Goal: Information Seeking & Learning: Learn about a topic

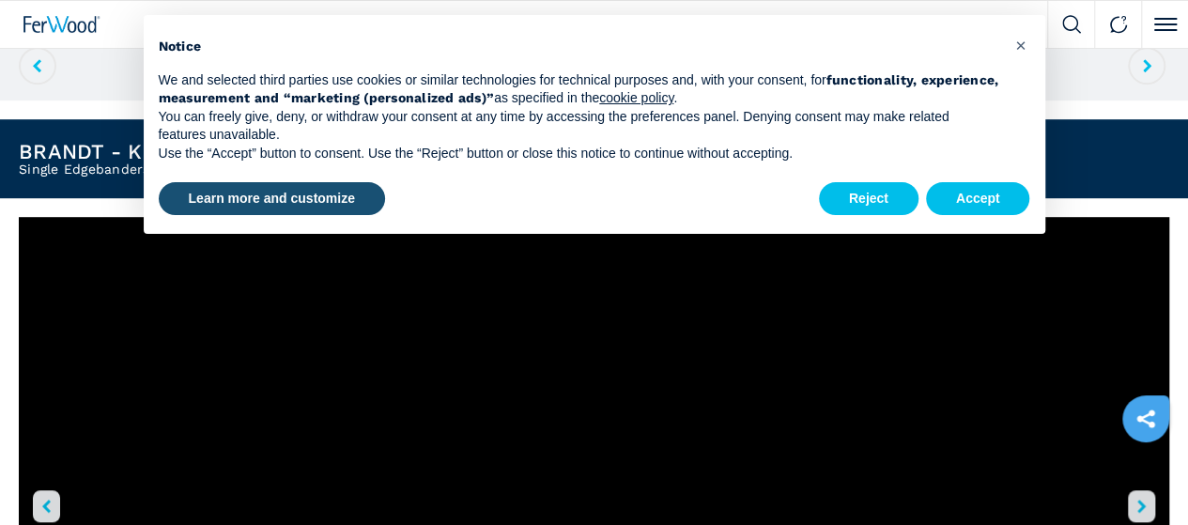
scroll to position [413, 0]
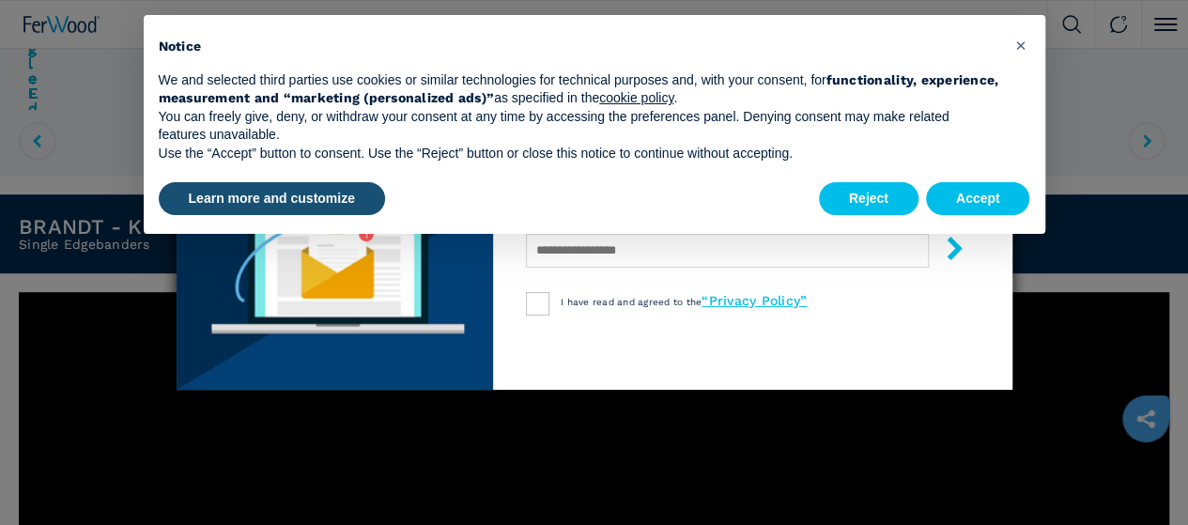
click at [389, 467] on div "newsletter Don't miss out the best available deals Sign up for the Ferwood news…" at bounding box center [594, 262] width 1188 height 525
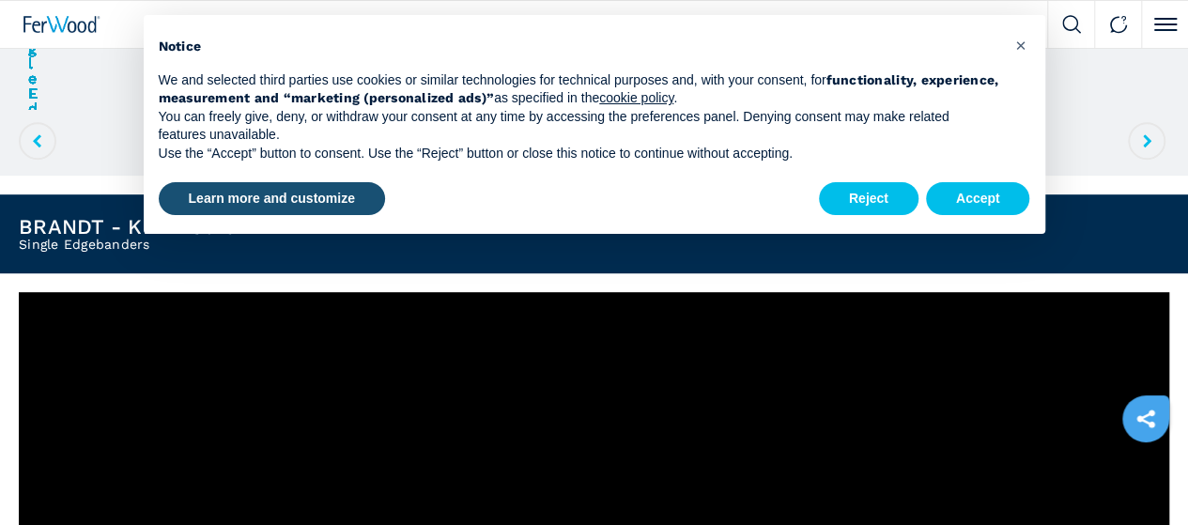
scroll to position [808, 0]
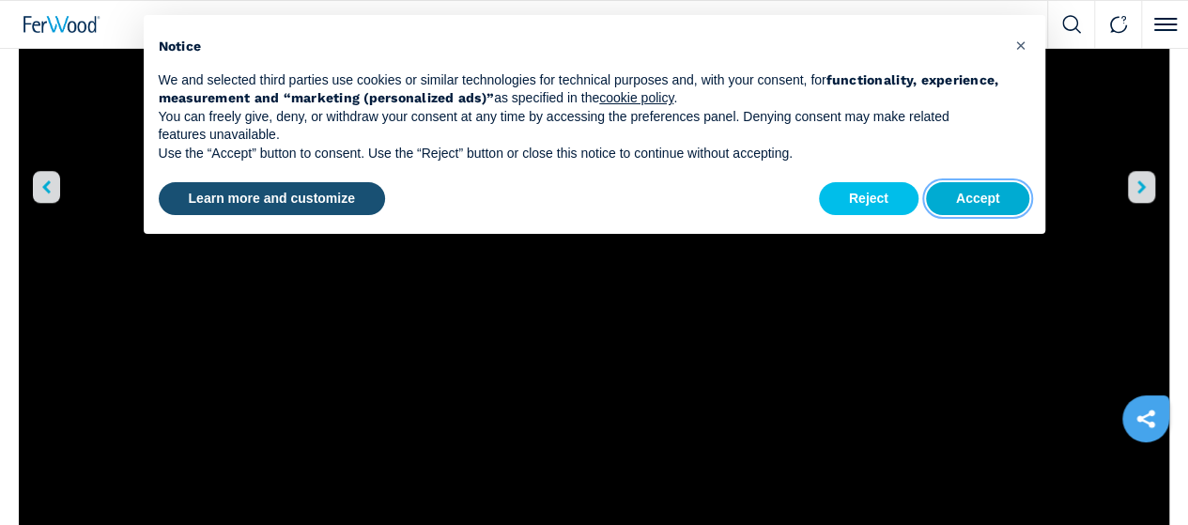
click at [969, 194] on button "Accept" at bounding box center [978, 199] width 104 height 34
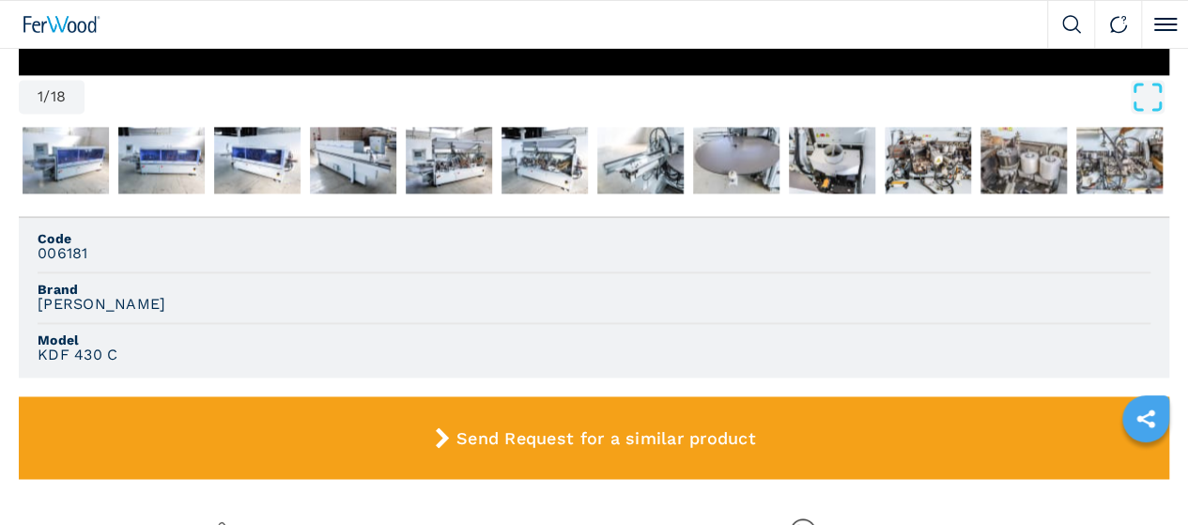
scroll to position [1240, 0]
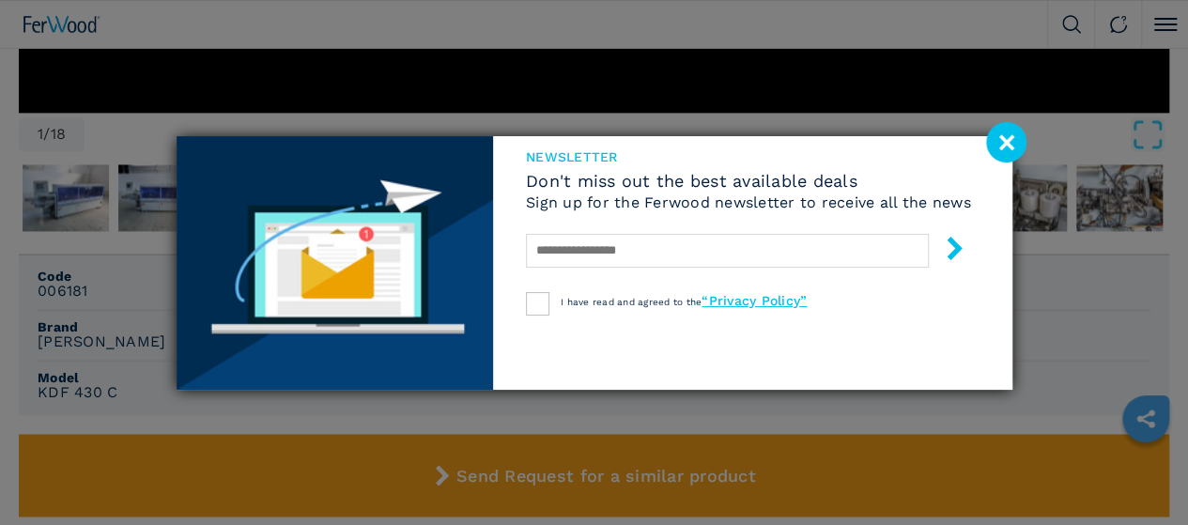
click at [1009, 140] on image at bounding box center [1006, 142] width 40 height 40
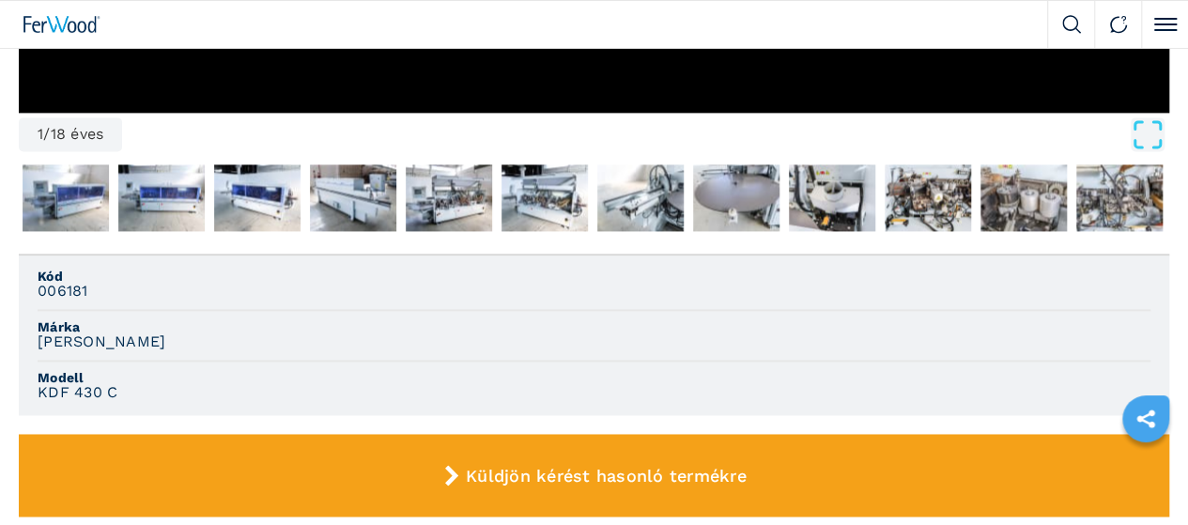
scroll to position [1259, 0]
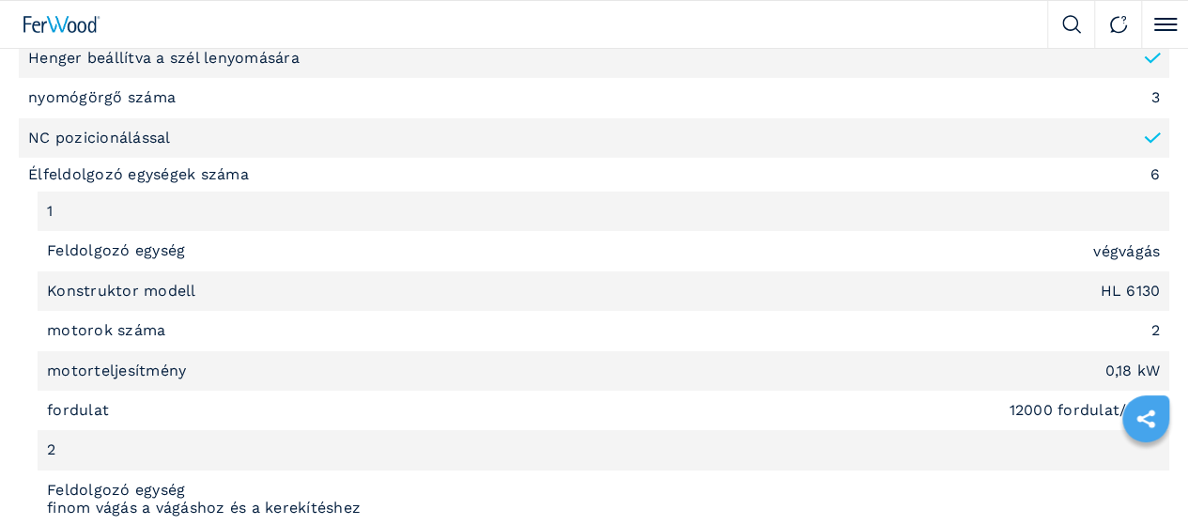
scroll to position [3062, 0]
